Goal: Check status: Check status

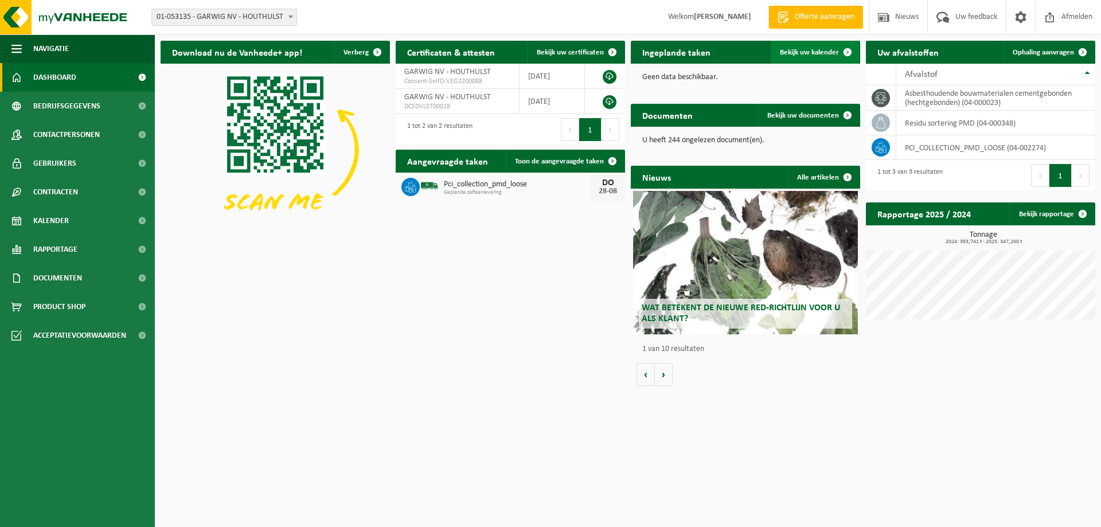
click at [799, 49] on span "Bekijk uw kalender" at bounding box center [809, 52] width 59 height 7
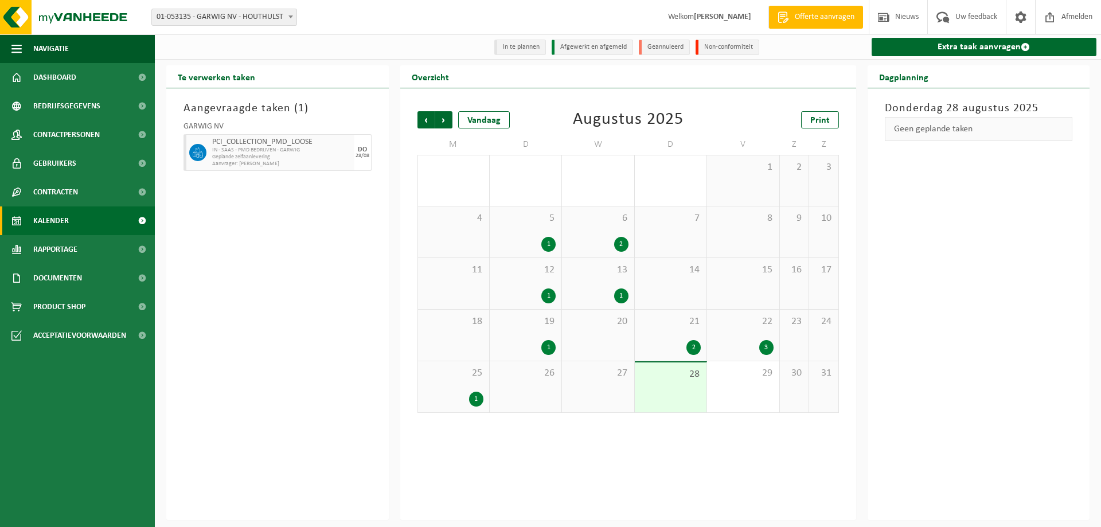
click at [476, 397] on div "1" at bounding box center [476, 399] width 14 height 15
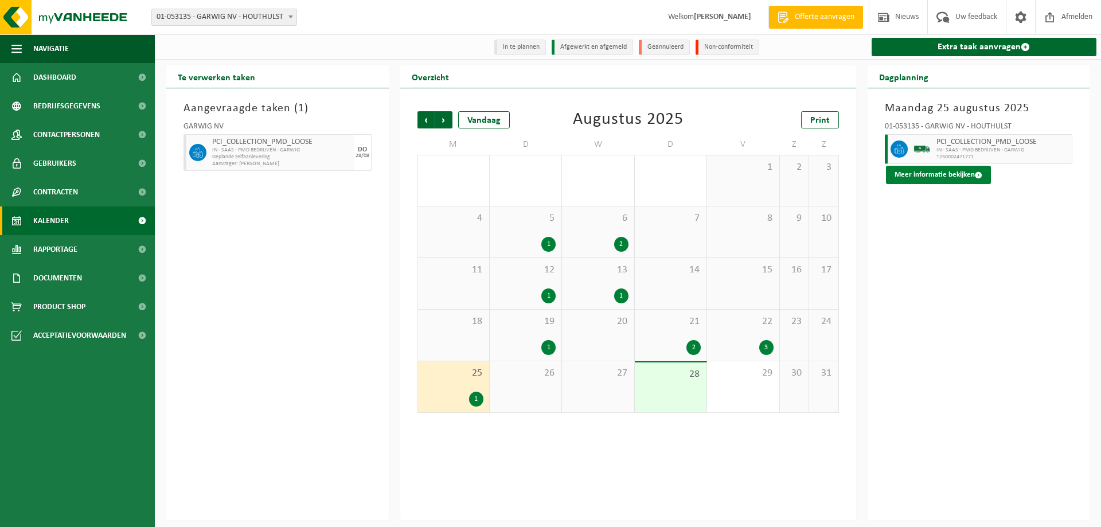
click at [920, 175] on button "Meer informatie bekijken" at bounding box center [938, 175] width 105 height 18
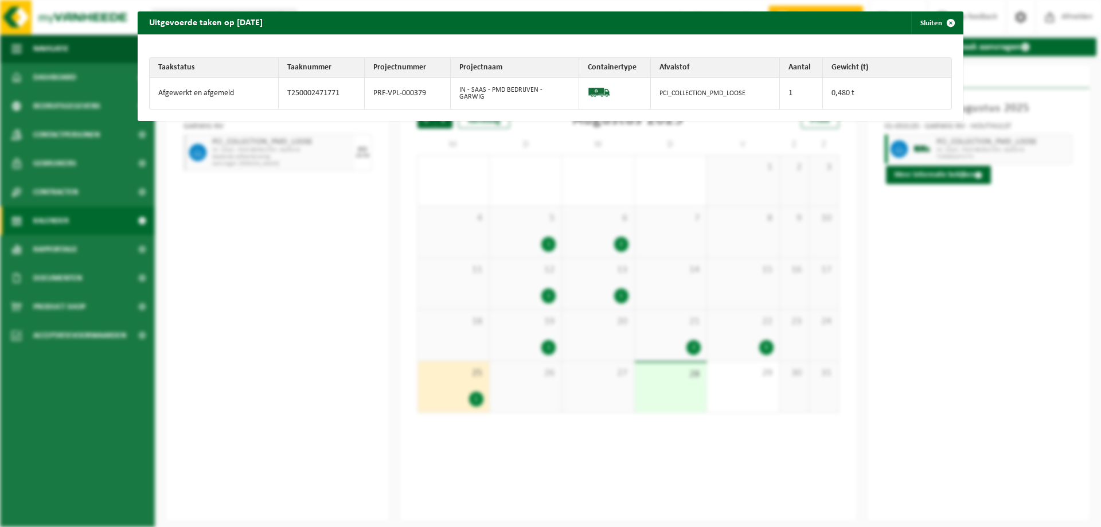
click at [205, 93] on td "Afgewerkt en afgemeld" at bounding box center [214, 93] width 129 height 31
click at [939, 21] on span "button" at bounding box center [950, 22] width 23 height 23
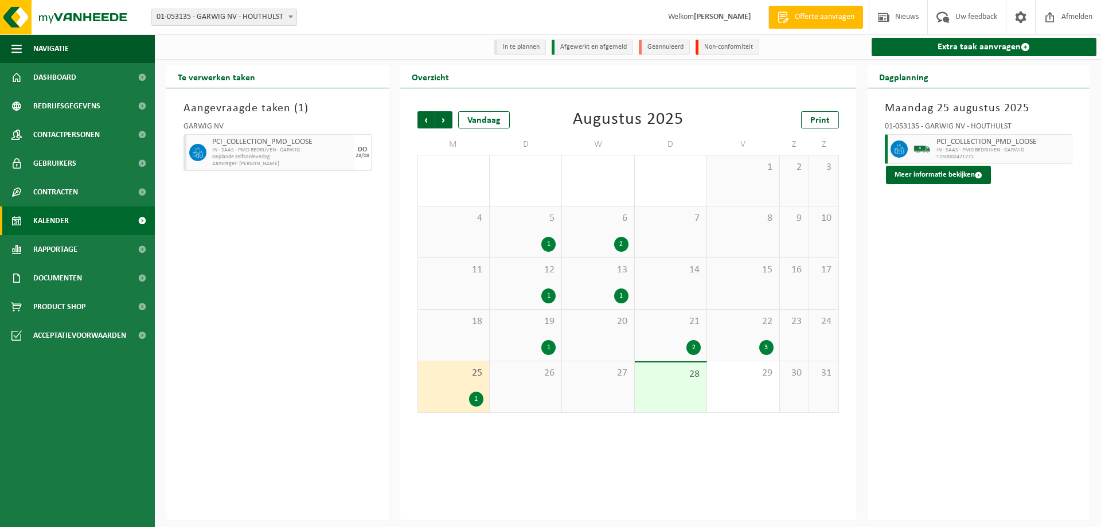
click at [974, 154] on span "IN - SAAS - PMD BEDRIJVEN - GARWIG" at bounding box center [1002, 150] width 133 height 7
